Goal: Task Accomplishment & Management: Use online tool/utility

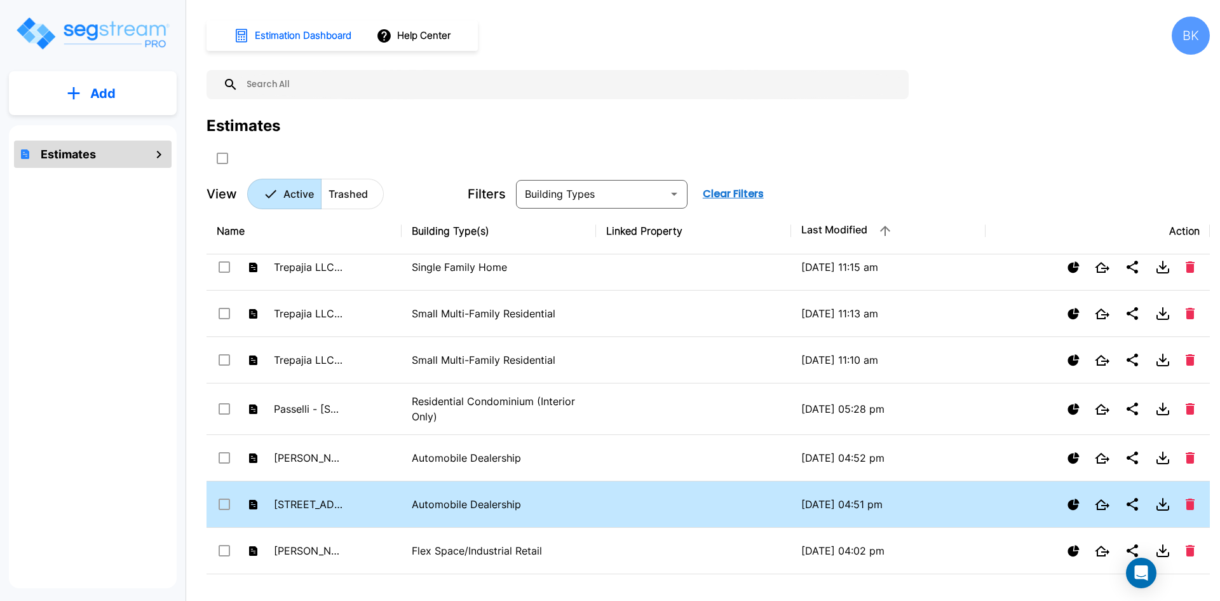
scroll to position [508, 0]
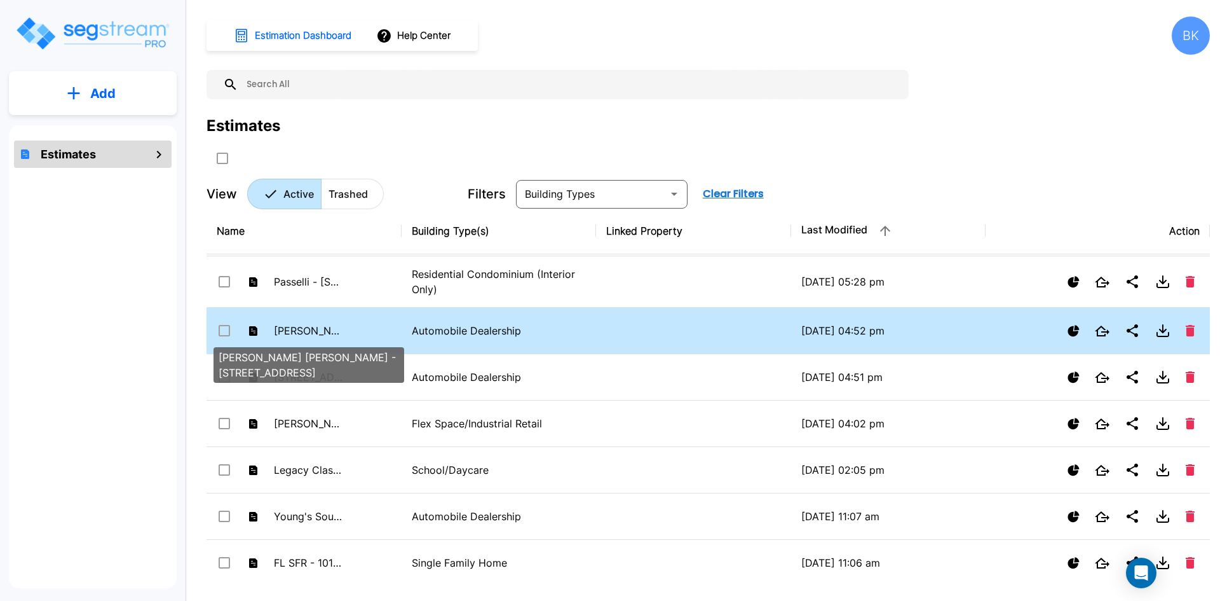
click at [299, 329] on p "[PERSON_NAME] [PERSON_NAME] - [STREET_ADDRESS]" at bounding box center [309, 330] width 70 height 15
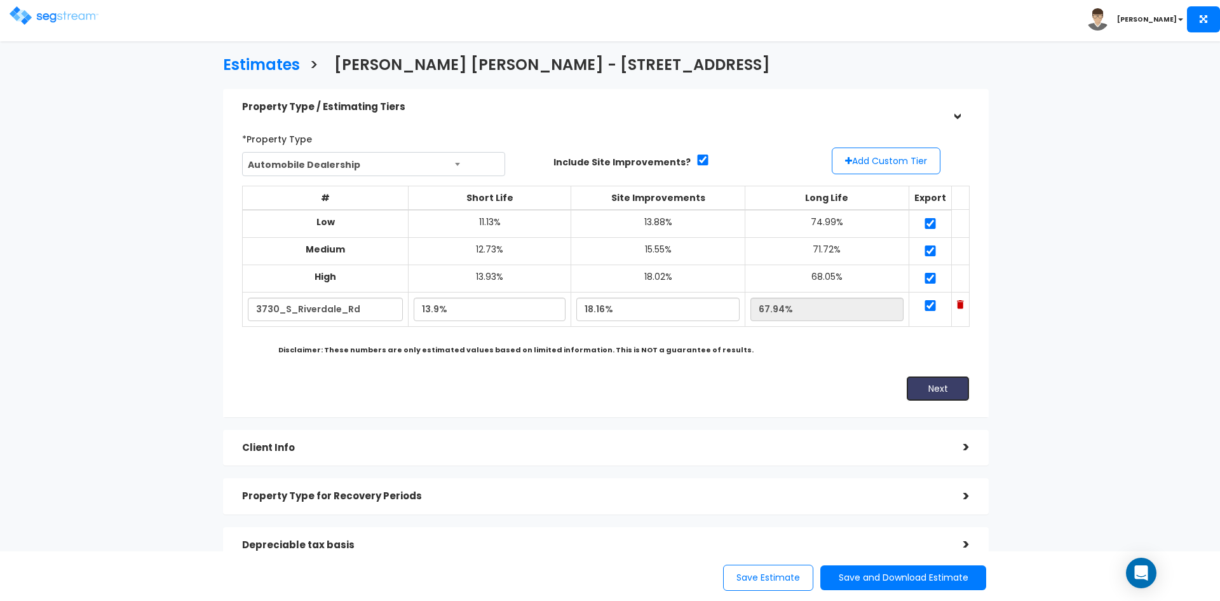
click at [937, 391] on button "Next" at bounding box center [938, 388] width 64 height 25
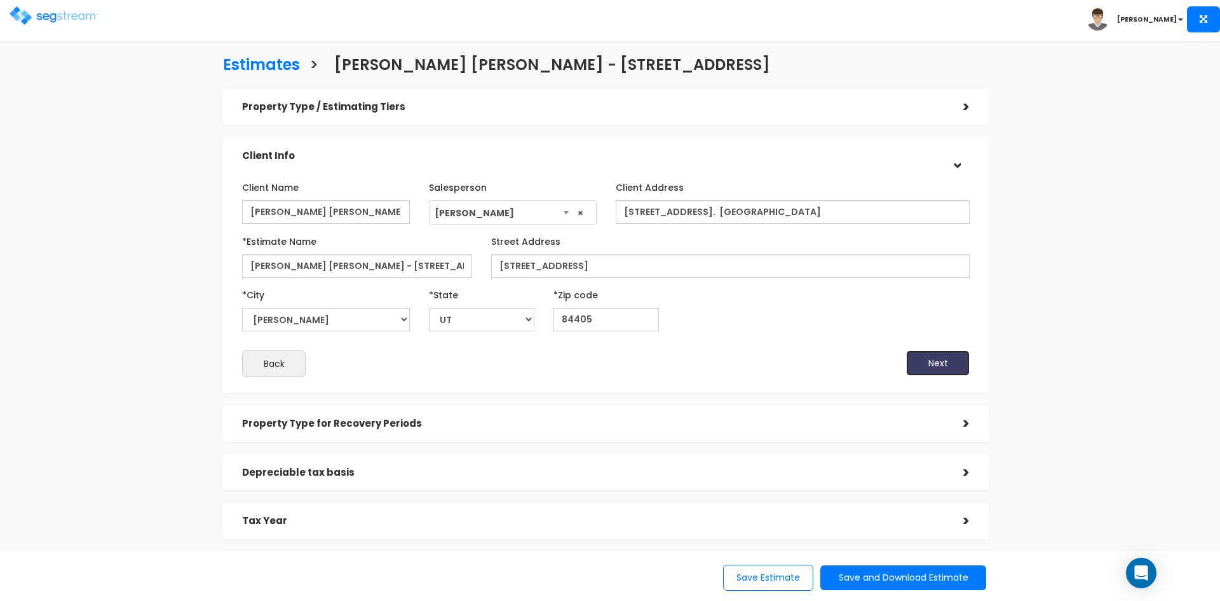
click at [938, 364] on button "Next" at bounding box center [938, 362] width 64 height 25
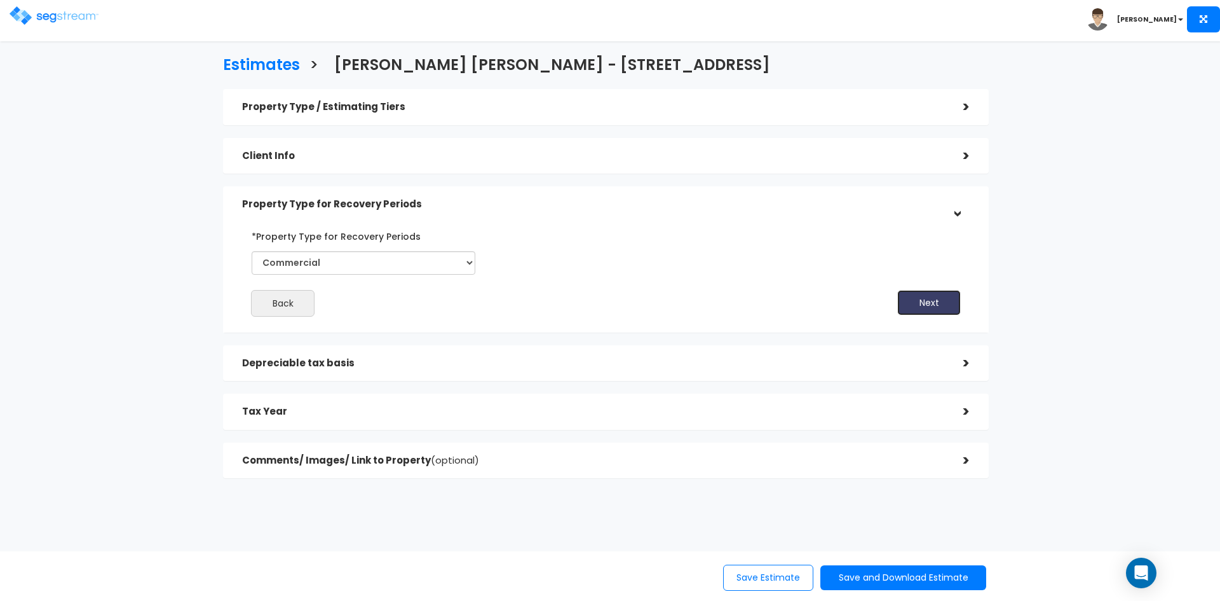
click at [910, 309] on button "Next" at bounding box center [929, 302] width 64 height 25
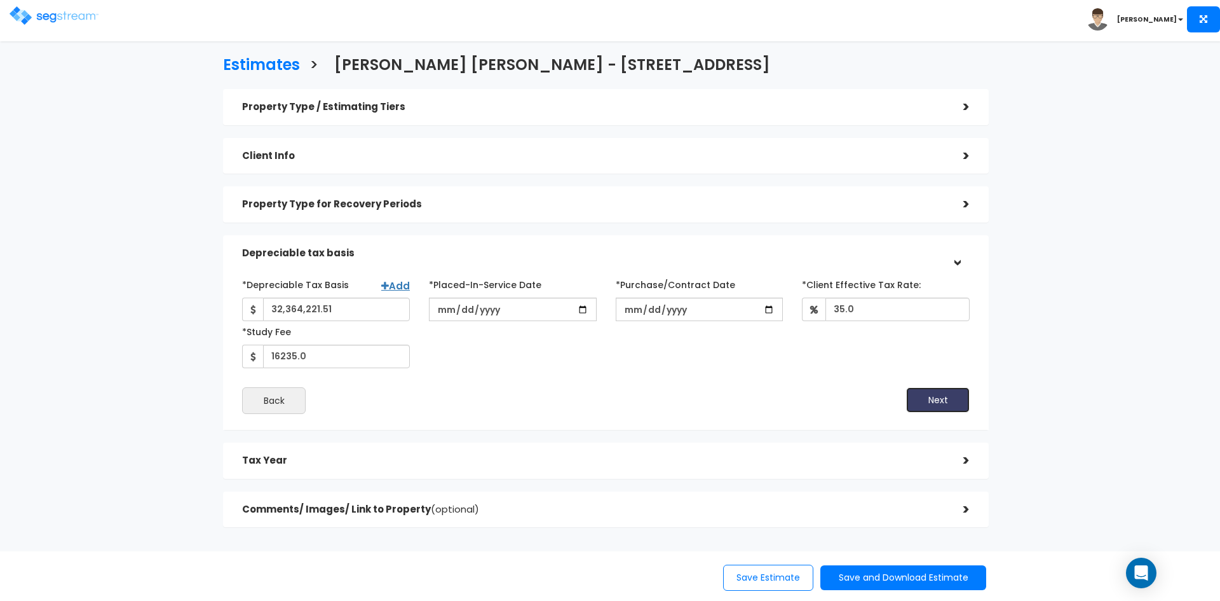
click at [928, 400] on button "Next" at bounding box center [938, 399] width 64 height 25
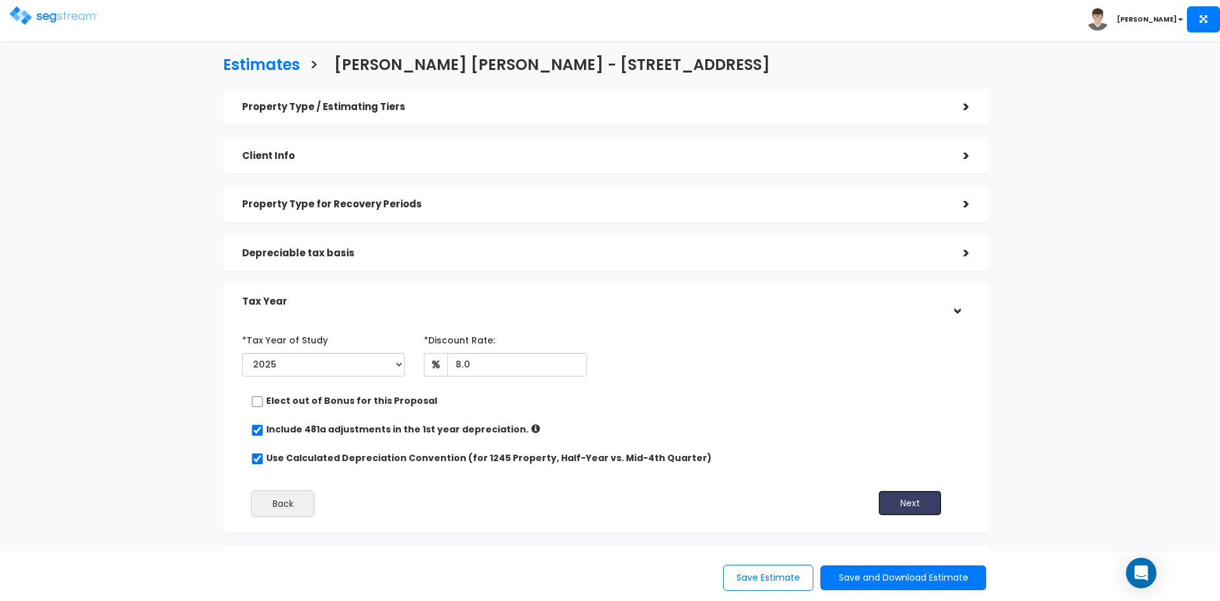
click at [914, 505] on button "Next" at bounding box center [910, 502] width 64 height 25
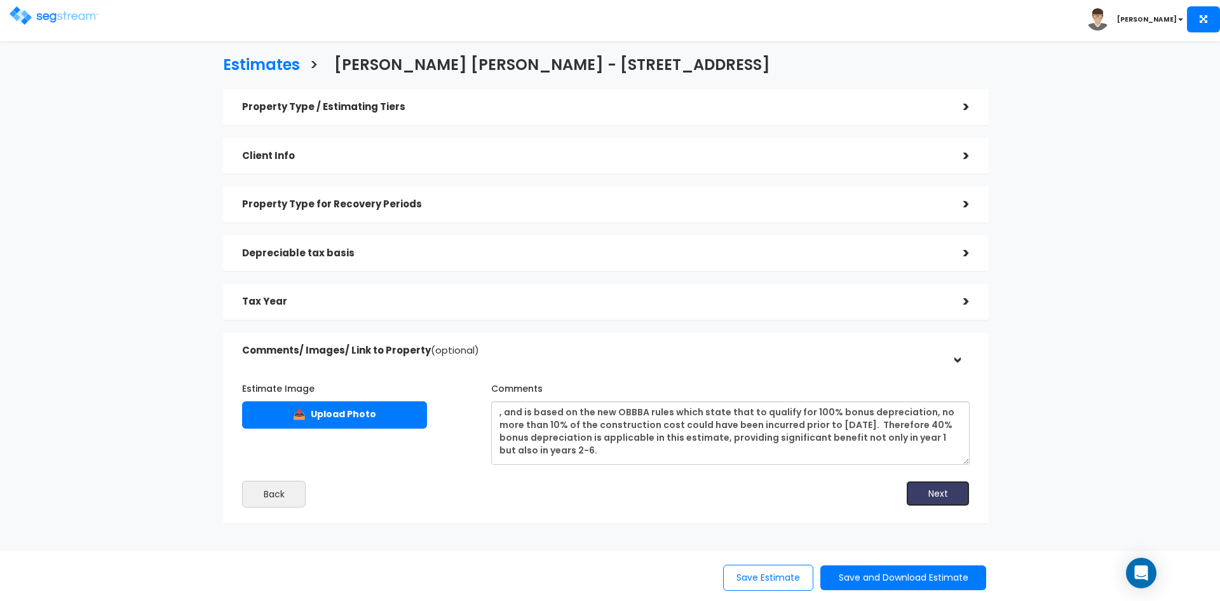
click at [937, 491] on button "Next" at bounding box center [938, 492] width 64 height 25
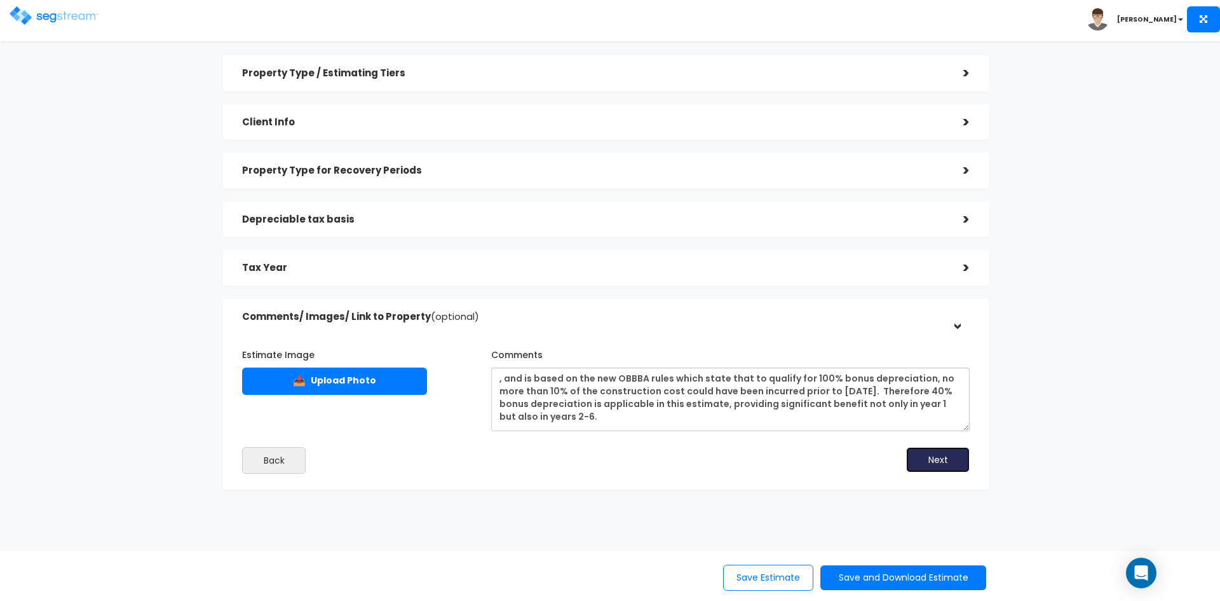
scroll to position [50, 0]
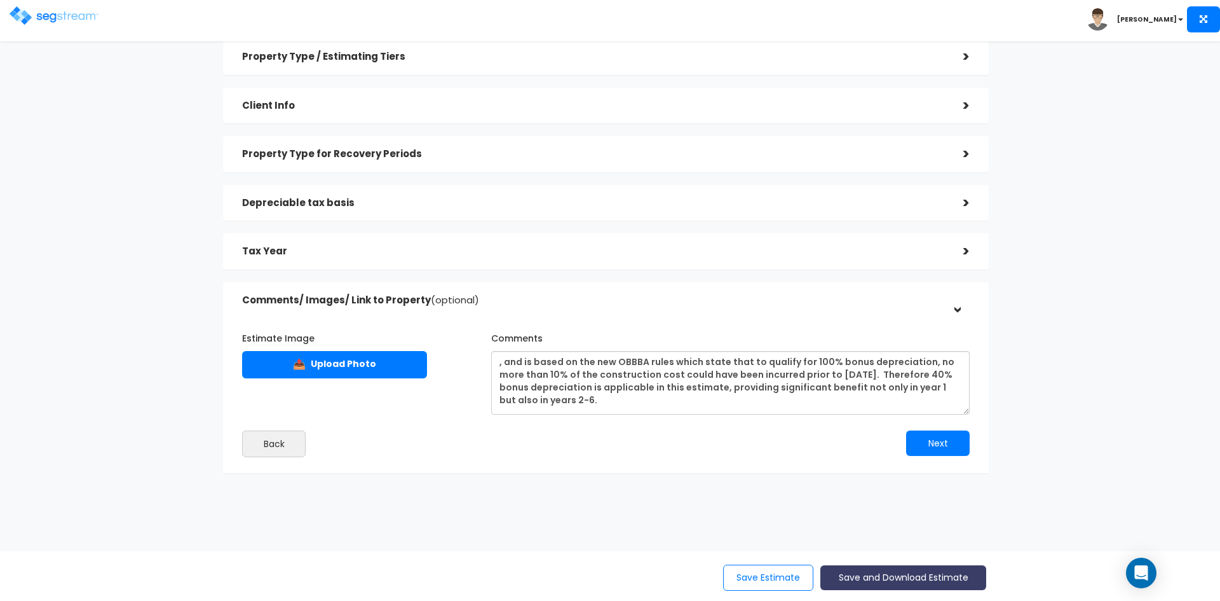
click at [894, 579] on button "Save and Download Estimate" at bounding box center [903, 577] width 166 height 25
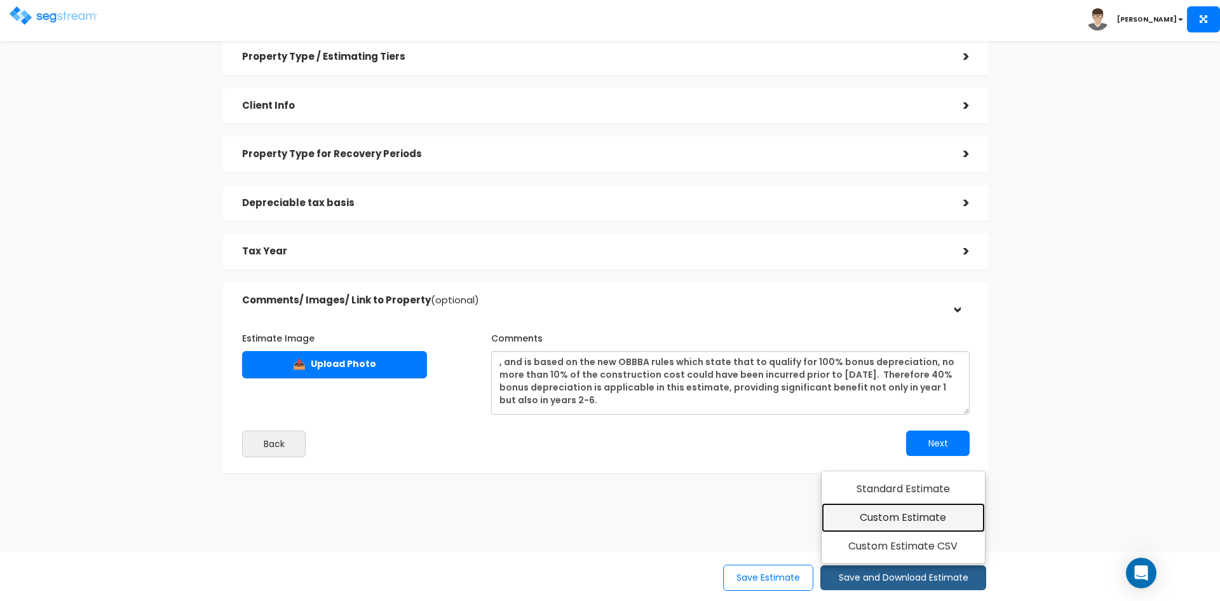
click at [880, 519] on link "Custom Estimate" at bounding box center [903, 517] width 163 height 29
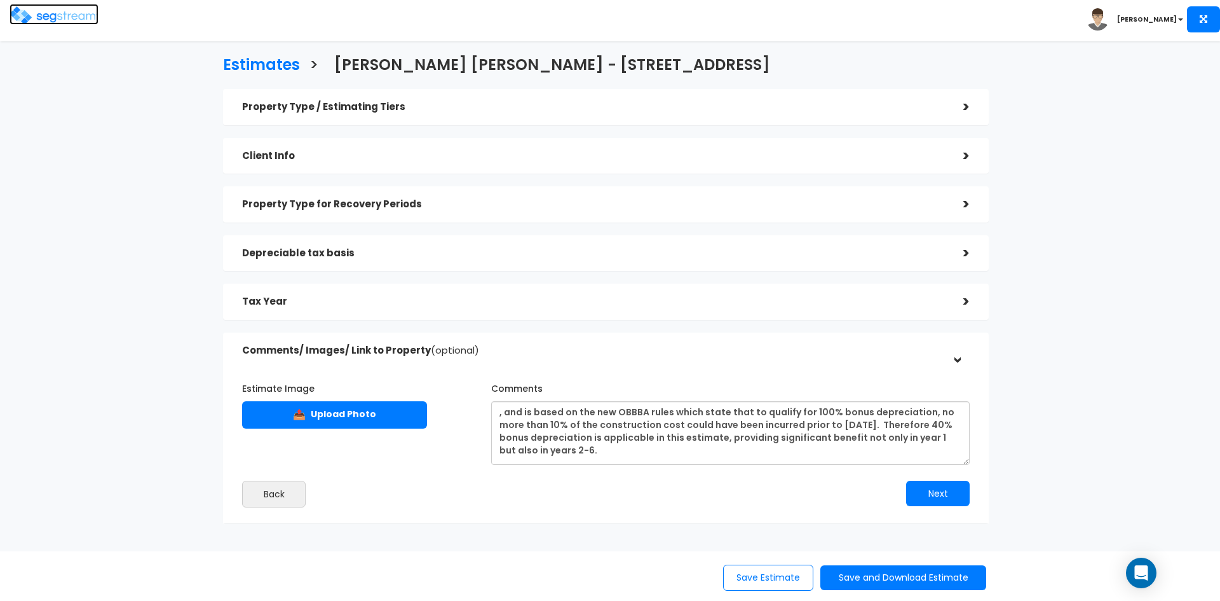
click at [62, 20] on img at bounding box center [54, 15] width 89 height 18
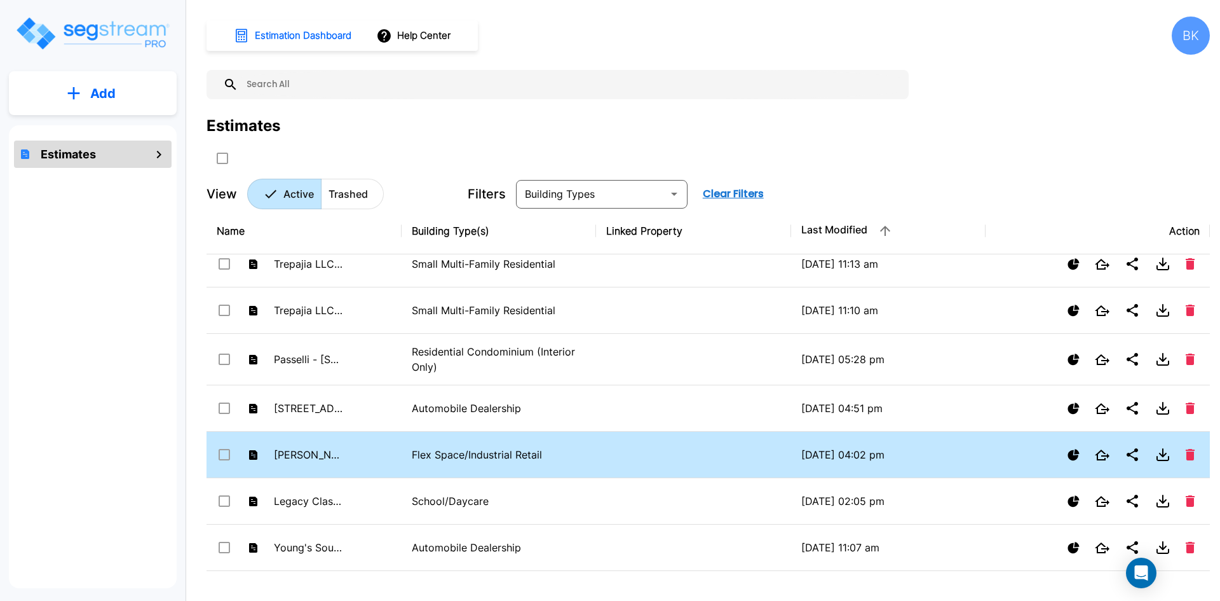
scroll to position [508, 0]
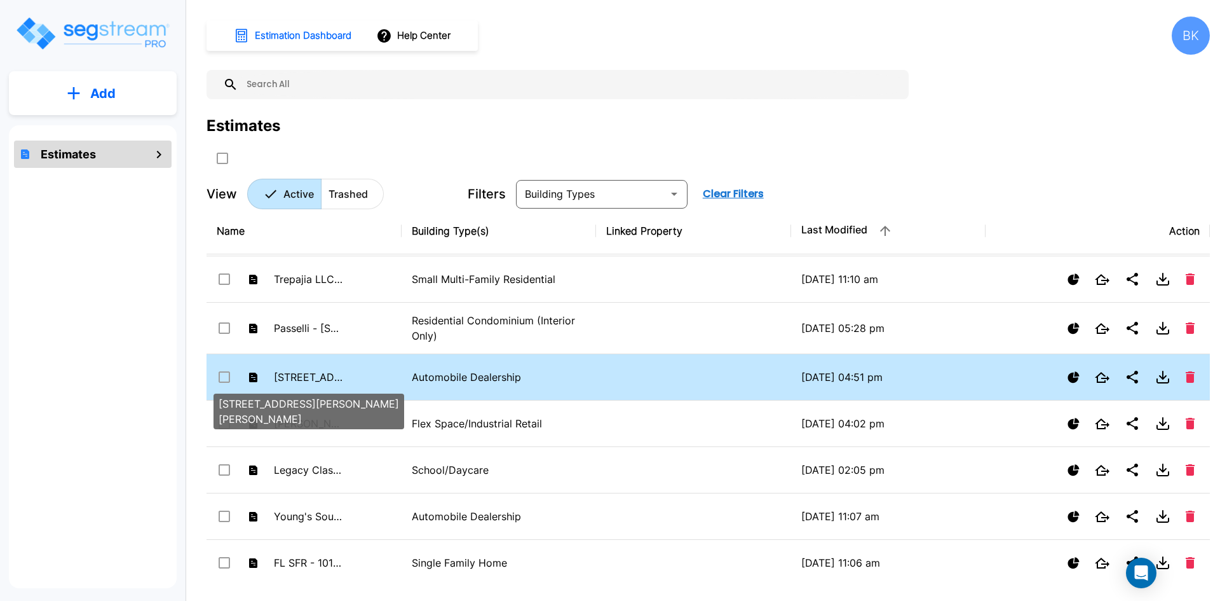
click at [313, 375] on p "[STREET_ADDRESS][PERSON_NAME] [PERSON_NAME]" at bounding box center [309, 376] width 70 height 15
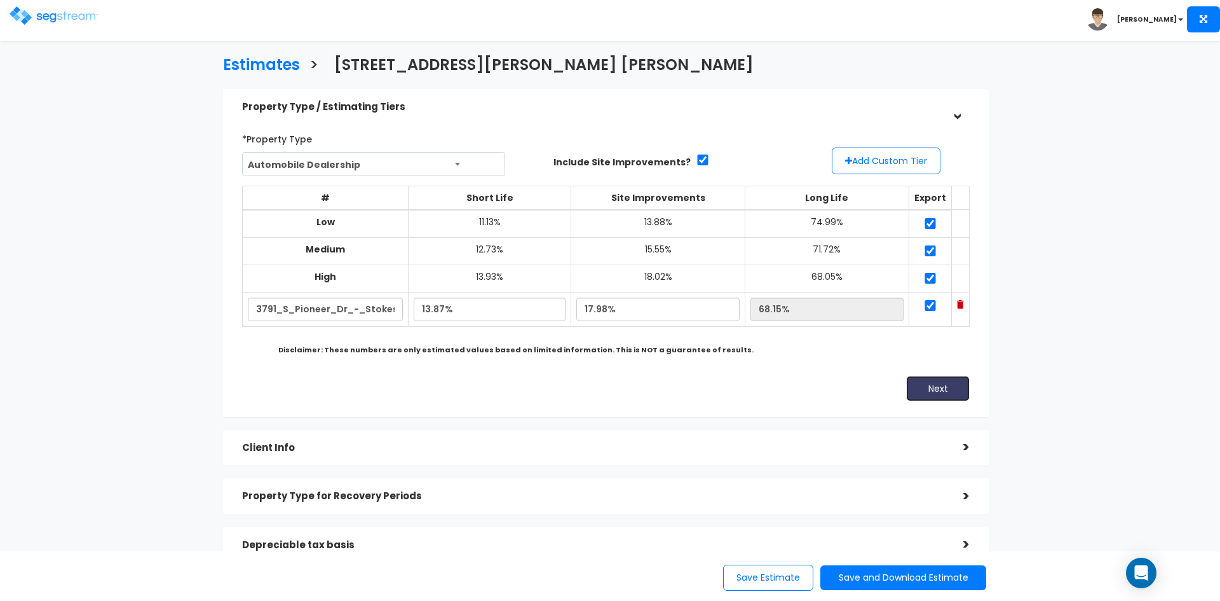
click at [939, 386] on button "Next" at bounding box center [938, 388] width 64 height 25
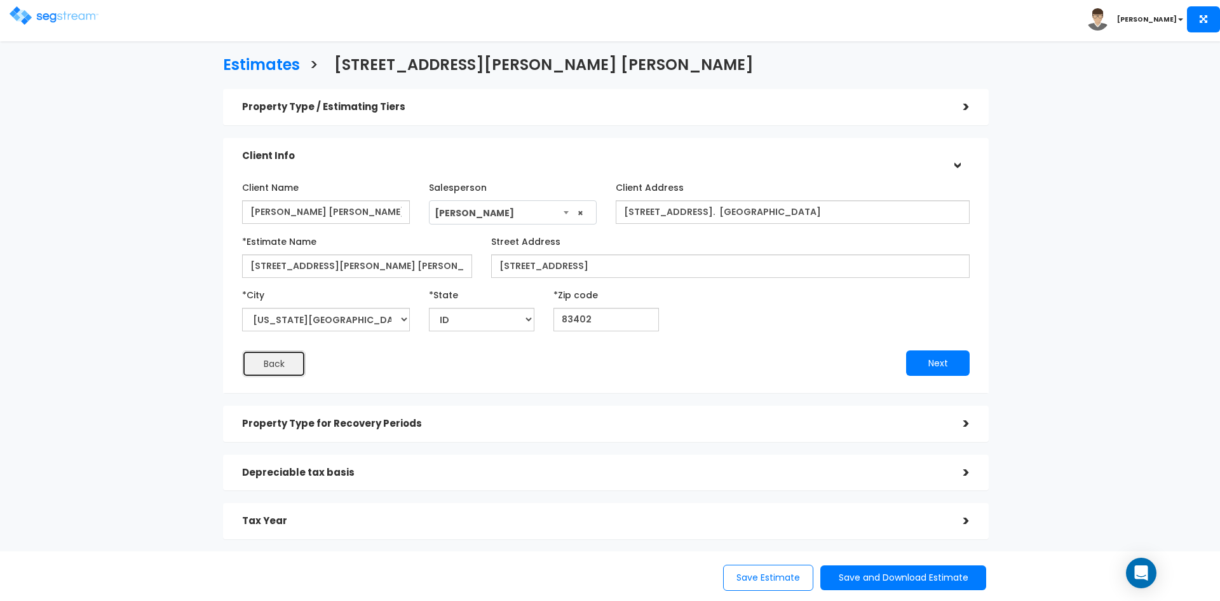
click at [280, 365] on button "Back" at bounding box center [274, 363] width 64 height 27
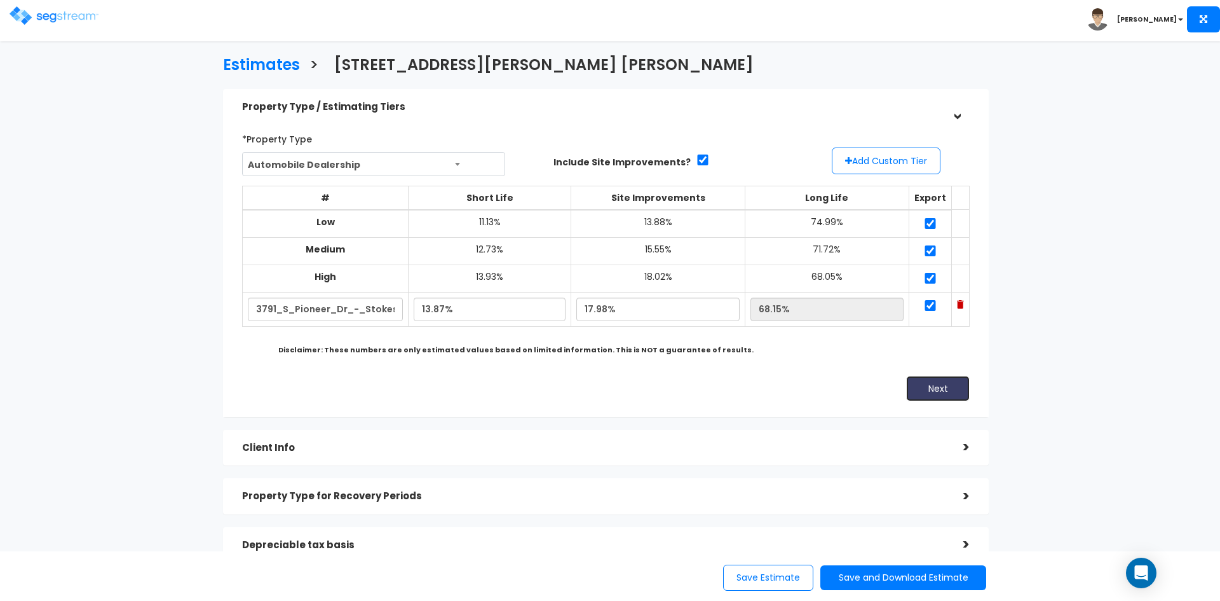
click at [919, 395] on button "Next" at bounding box center [938, 388] width 64 height 25
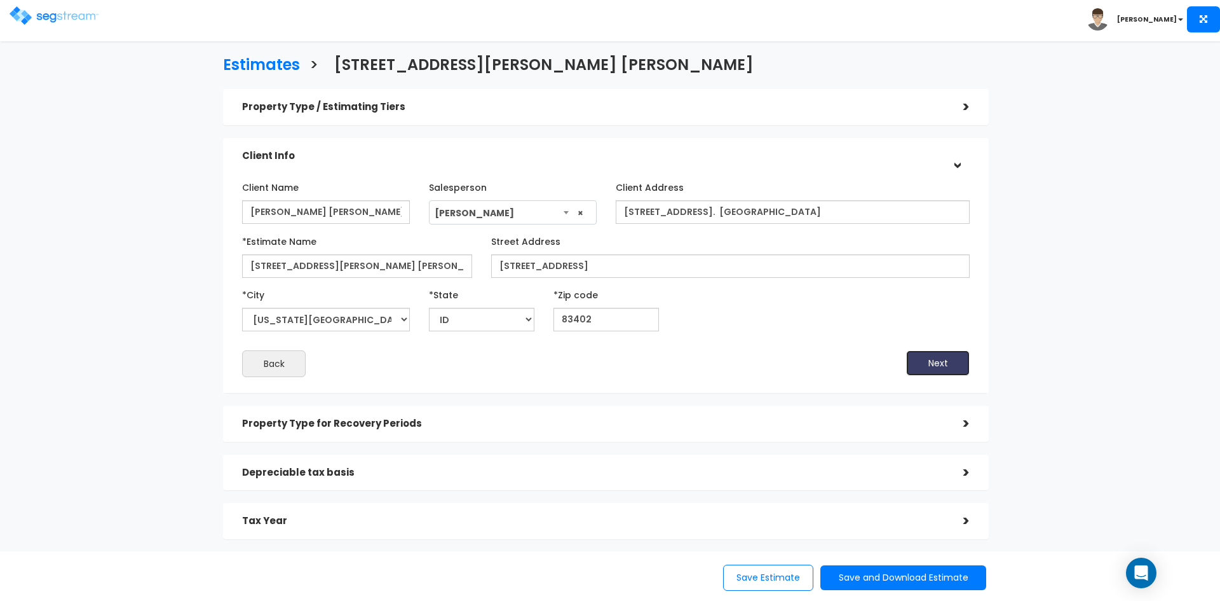
click at [925, 361] on button "Next" at bounding box center [938, 362] width 64 height 25
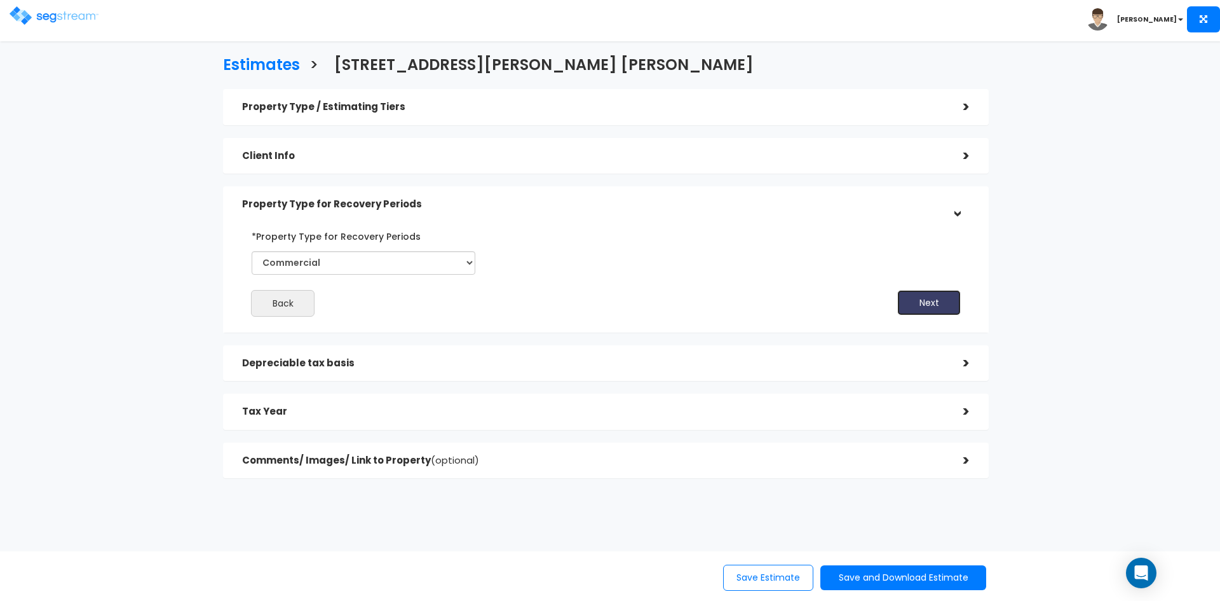
click at [928, 311] on button "Next" at bounding box center [929, 302] width 64 height 25
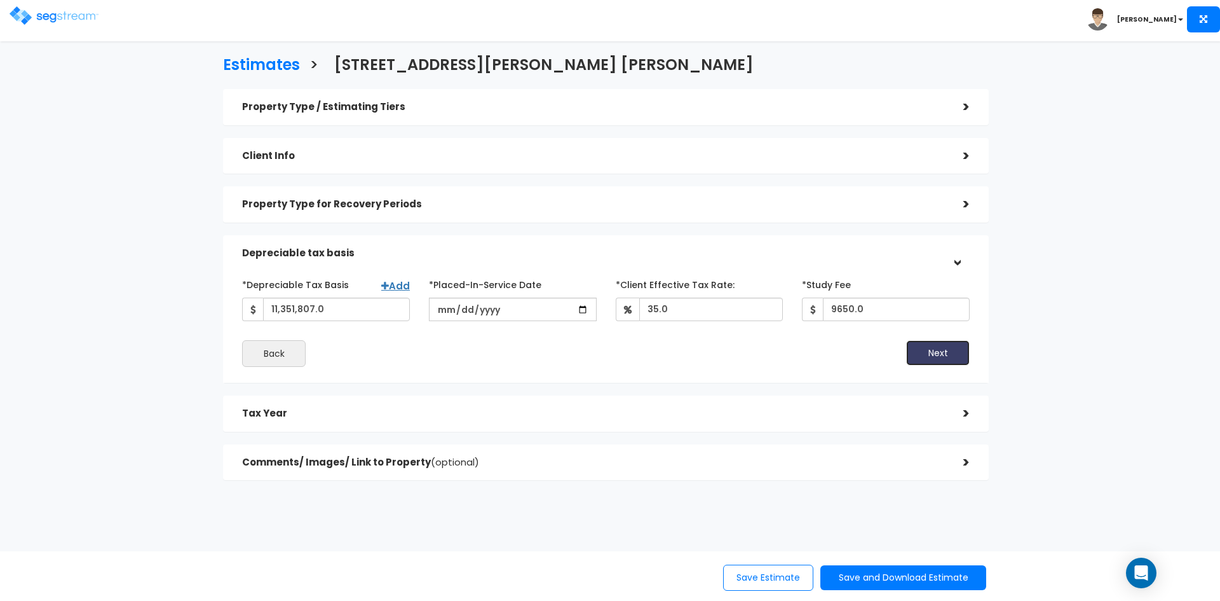
click at [930, 354] on button "Next" at bounding box center [938, 352] width 64 height 25
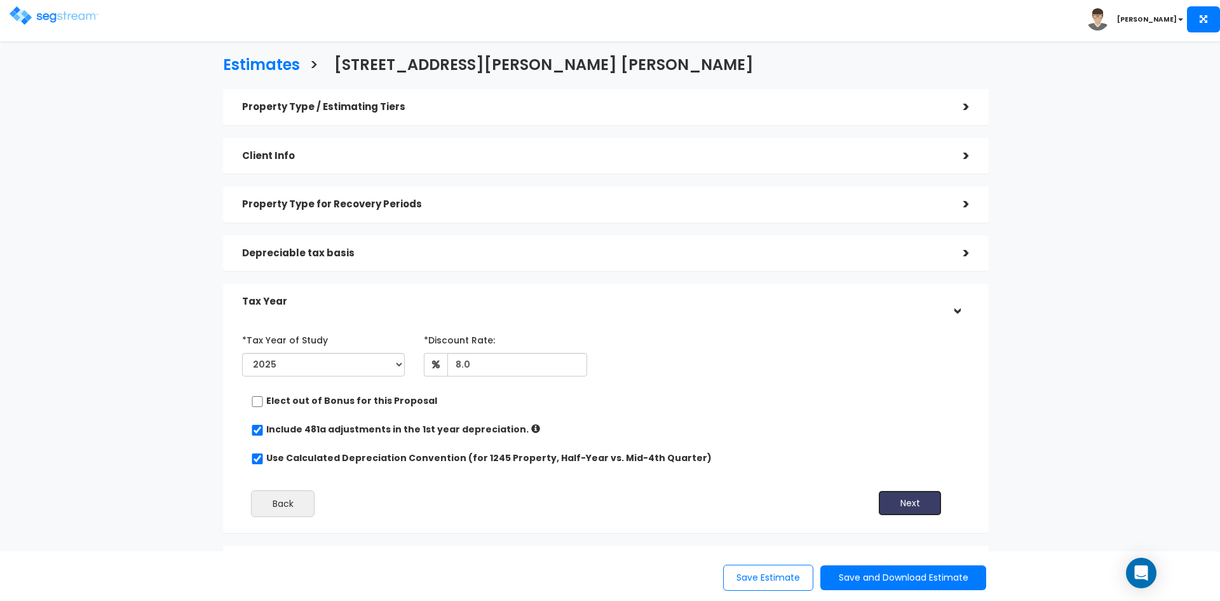
click at [909, 498] on button "Next" at bounding box center [910, 502] width 64 height 25
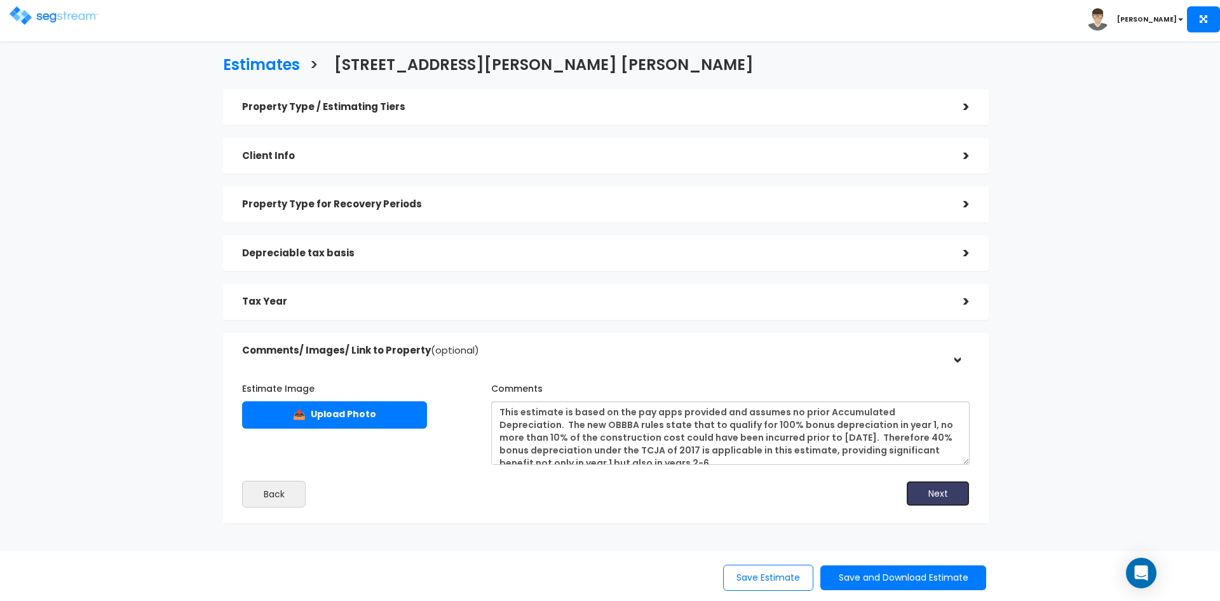
click at [929, 494] on button "Next" at bounding box center [938, 492] width 64 height 25
click at [857, 576] on button "Save and Download Estimate" at bounding box center [903, 577] width 166 height 25
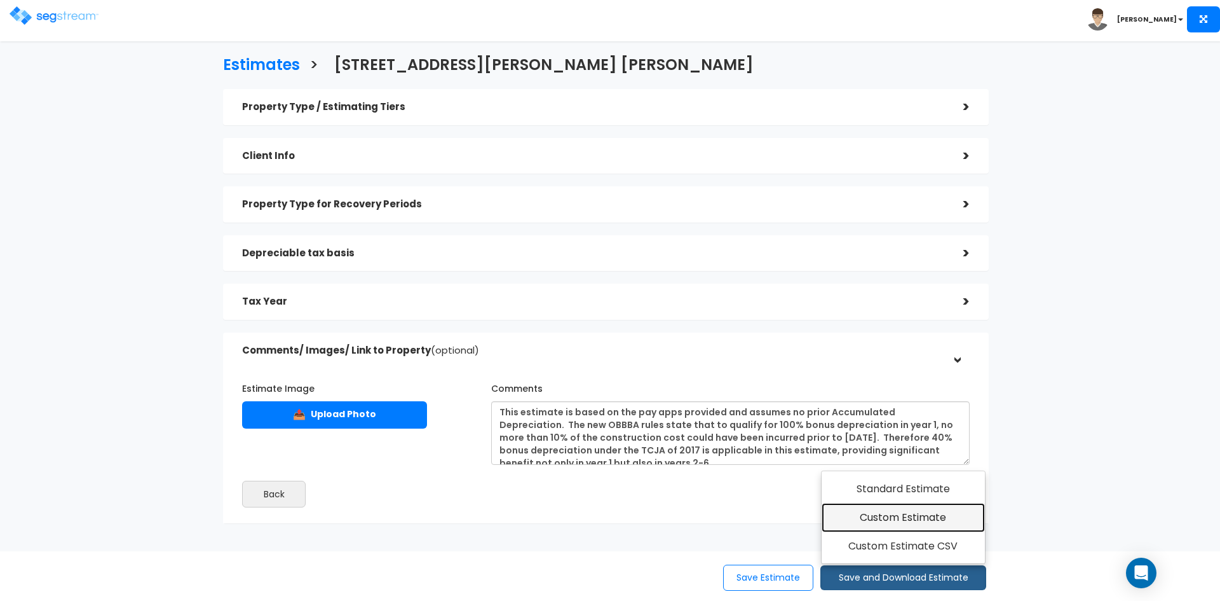
click at [875, 517] on link "Custom Estimate" at bounding box center [903, 517] width 163 height 29
